Goal: Transaction & Acquisition: Purchase product/service

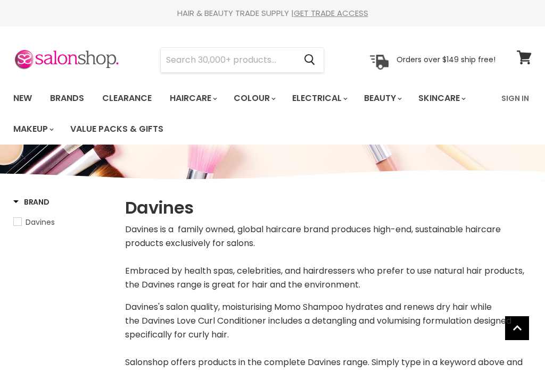
select select "manual"
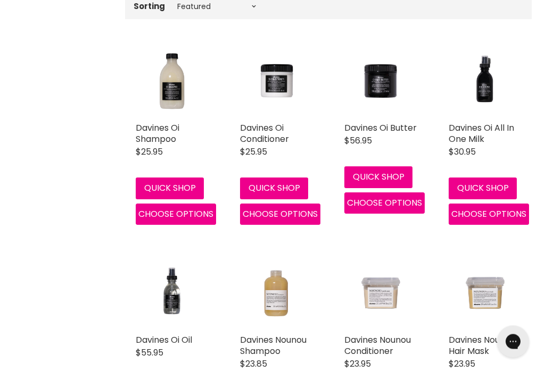
scroll to position [405, 0]
click at [385, 209] on span "Choose options" at bounding box center [384, 203] width 75 height 12
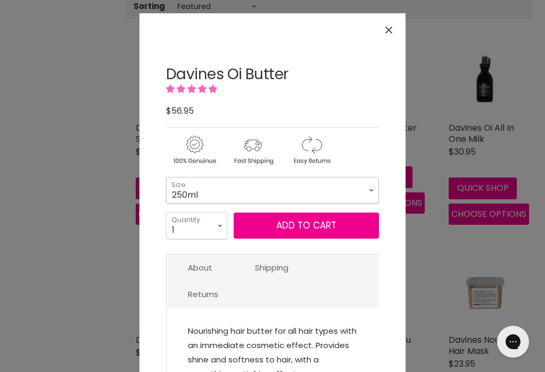
click at [365, 190] on select "250ml 1 Litre" at bounding box center [272, 190] width 213 height 27
select select "1 Litre"
click at [387, 31] on icon "Close" at bounding box center [388, 30] width 7 height 7
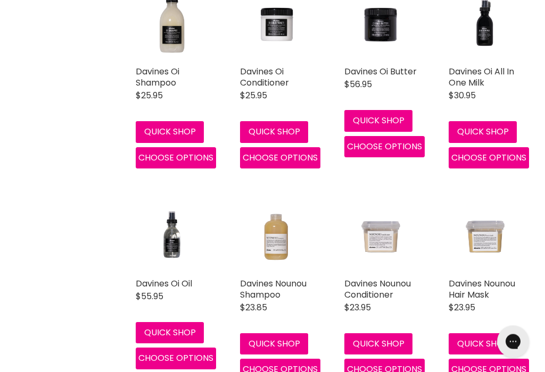
scroll to position [462, 0]
click at [185, 362] on span "Choose options" at bounding box center [175, 358] width 75 height 12
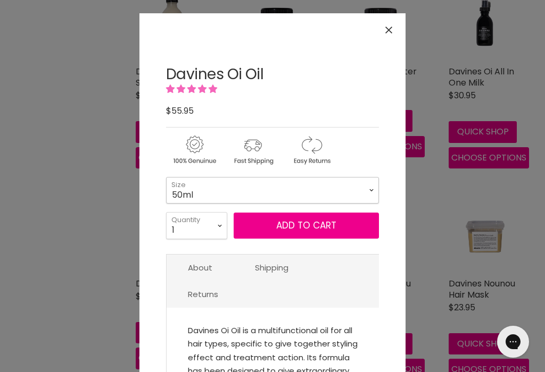
click at [368, 190] on select "50ml 135ml" at bounding box center [272, 190] width 213 height 27
select select "135ml"
click at [389, 30] on icon "Close" at bounding box center [388, 30] width 7 height 7
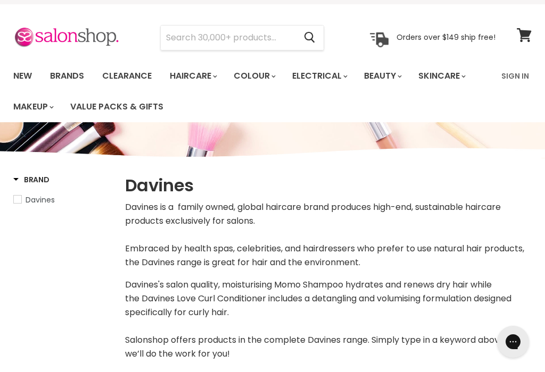
scroll to position [0, 0]
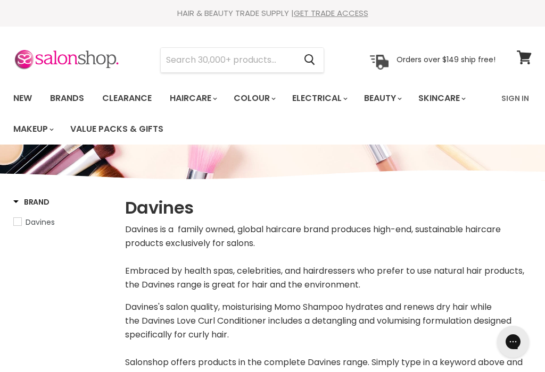
click at [134, 104] on link "Clearance" at bounding box center [126, 98] width 65 height 22
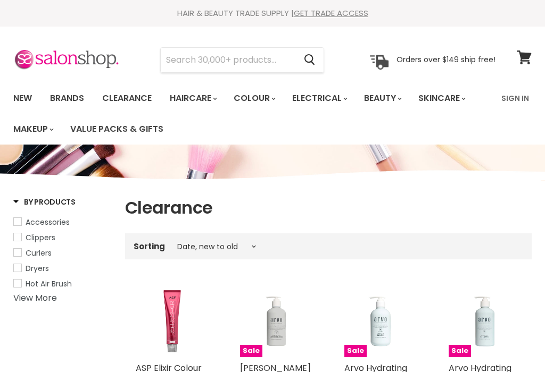
select select "created-descending"
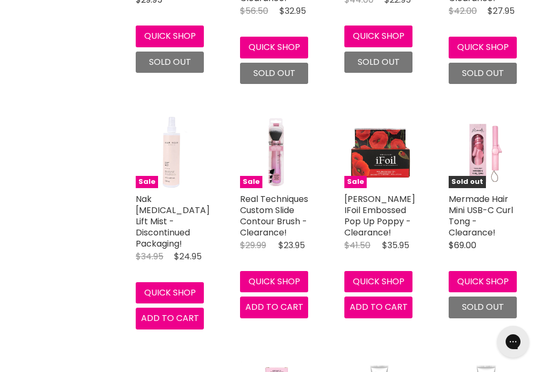
scroll to position [2525, 0]
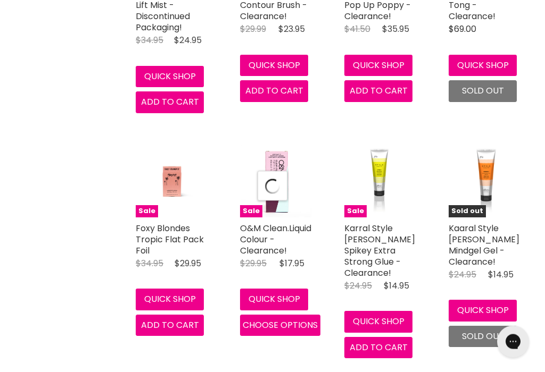
scroll to position [2770, 0]
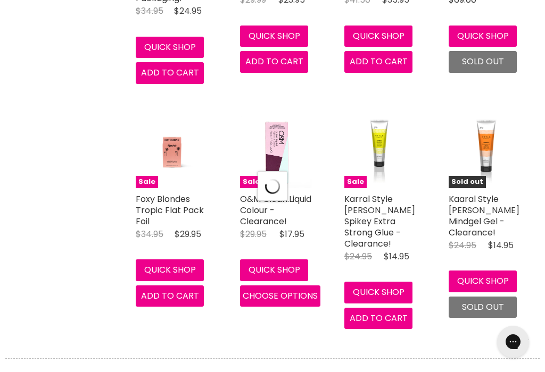
select select "created-descending"
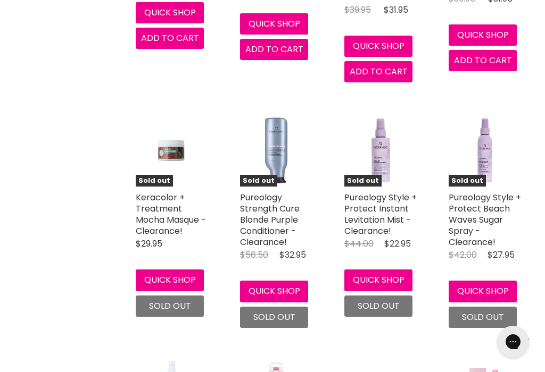
scroll to position [2278, 0]
